Goal: Find specific page/section: Find specific page/section

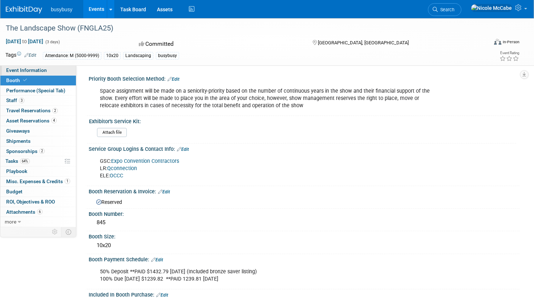
click at [40, 68] on span "Event Information" at bounding box center [26, 70] width 41 height 6
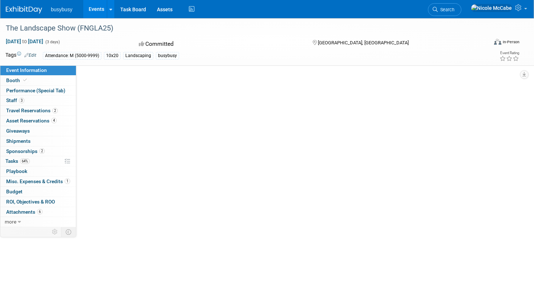
select select "BusyBusy"
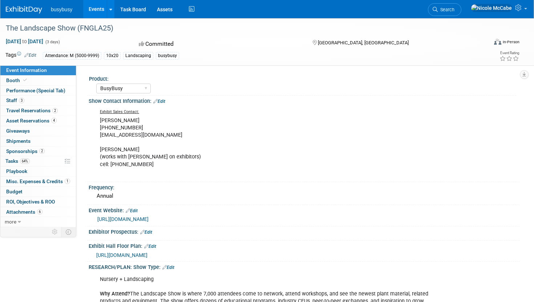
click at [122, 219] on link "https://thelandscapeshow2025.smallworldlabs.com/home" at bounding box center [122, 219] width 51 height 6
click at [47, 79] on link "Booth" at bounding box center [38, 81] width 76 height 10
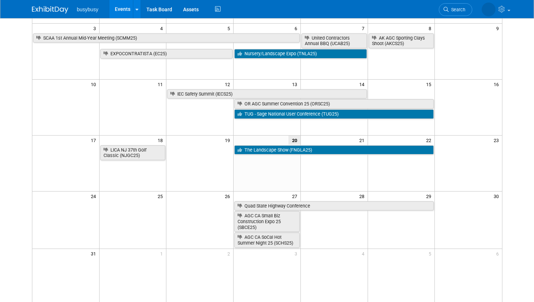
scroll to position [121, 0]
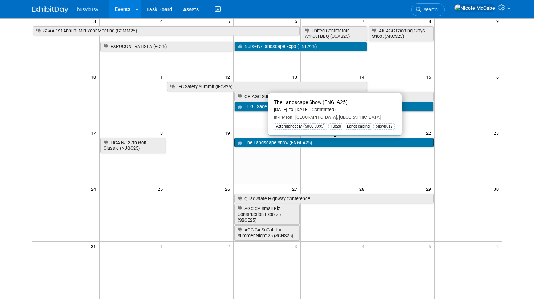
click at [266, 144] on link "The Landscape Show (FNGLA25)" at bounding box center [333, 142] width 199 height 9
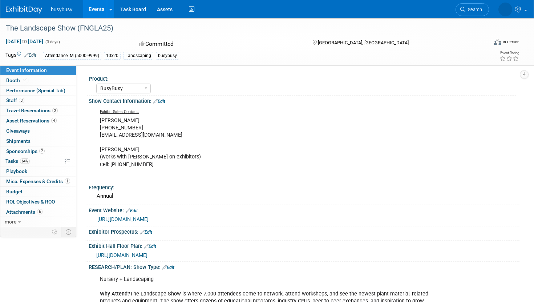
select select "BusyBusy"
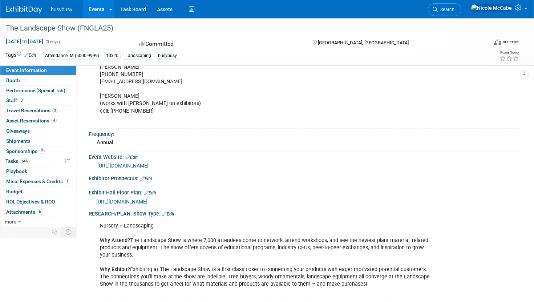
scroll to position [56, 0]
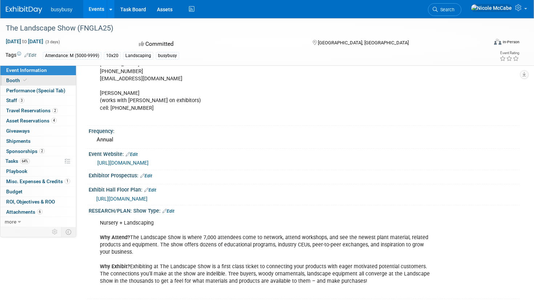
click at [65, 81] on link "Booth" at bounding box center [38, 81] width 76 height 10
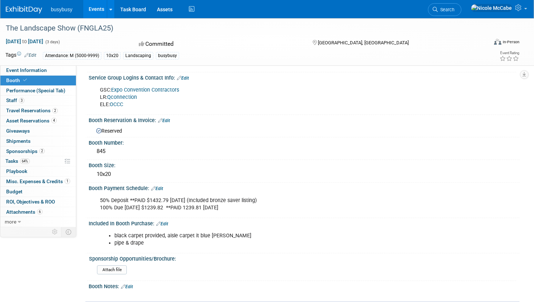
scroll to position [0, 0]
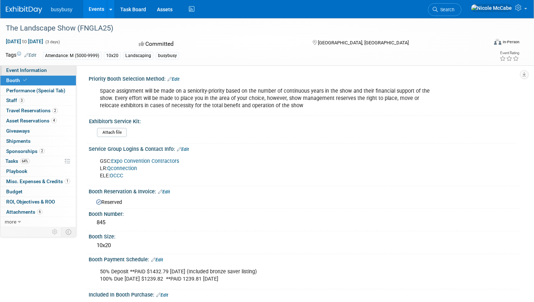
click at [38, 73] on span "Event Information" at bounding box center [26, 70] width 41 height 6
select select "BusyBusy"
